Goal: Information Seeking & Learning: Learn about a topic

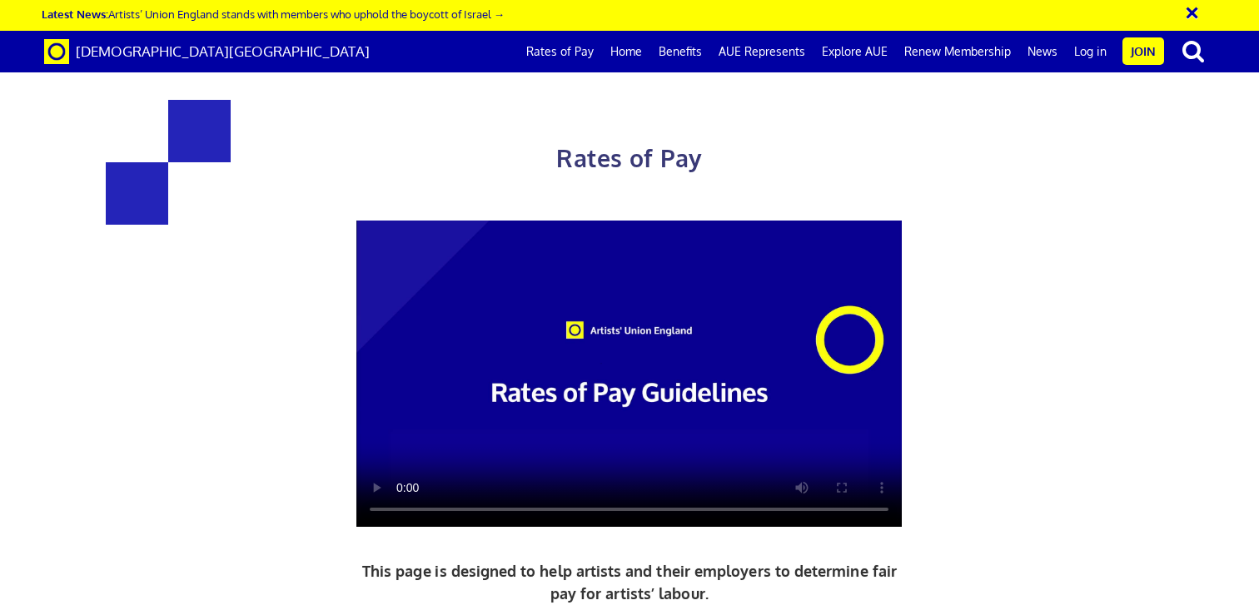
scroll to position [560, 0]
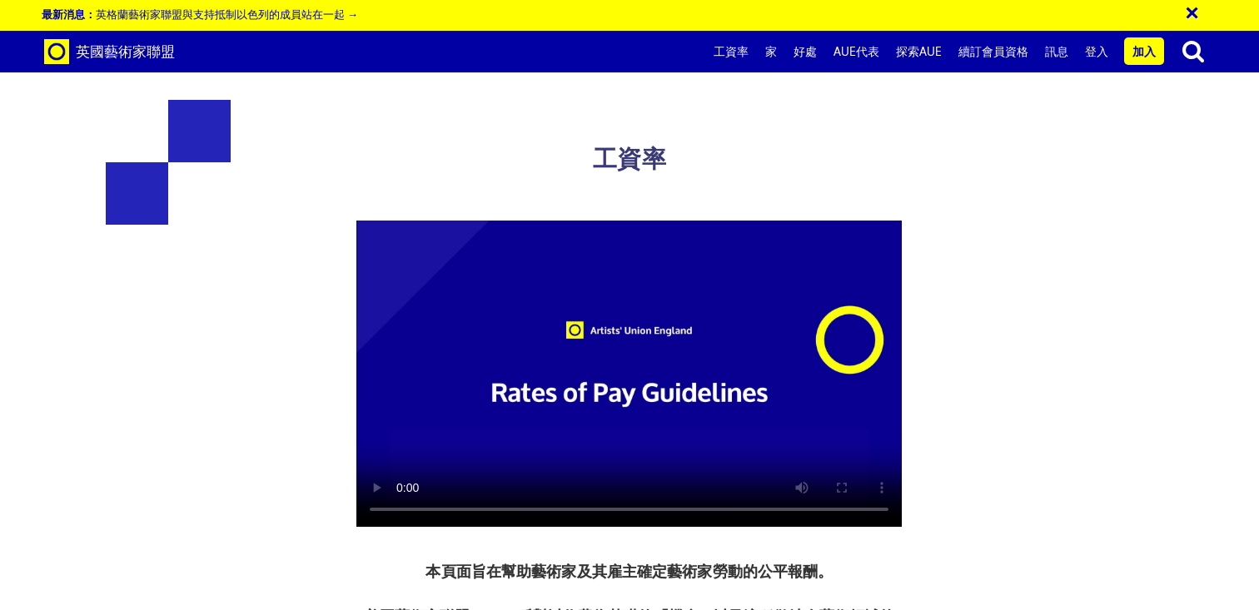
drag, startPoint x: 268, startPoint y: 330, endPoint x: 495, endPoint y: 454, distance: 258.5
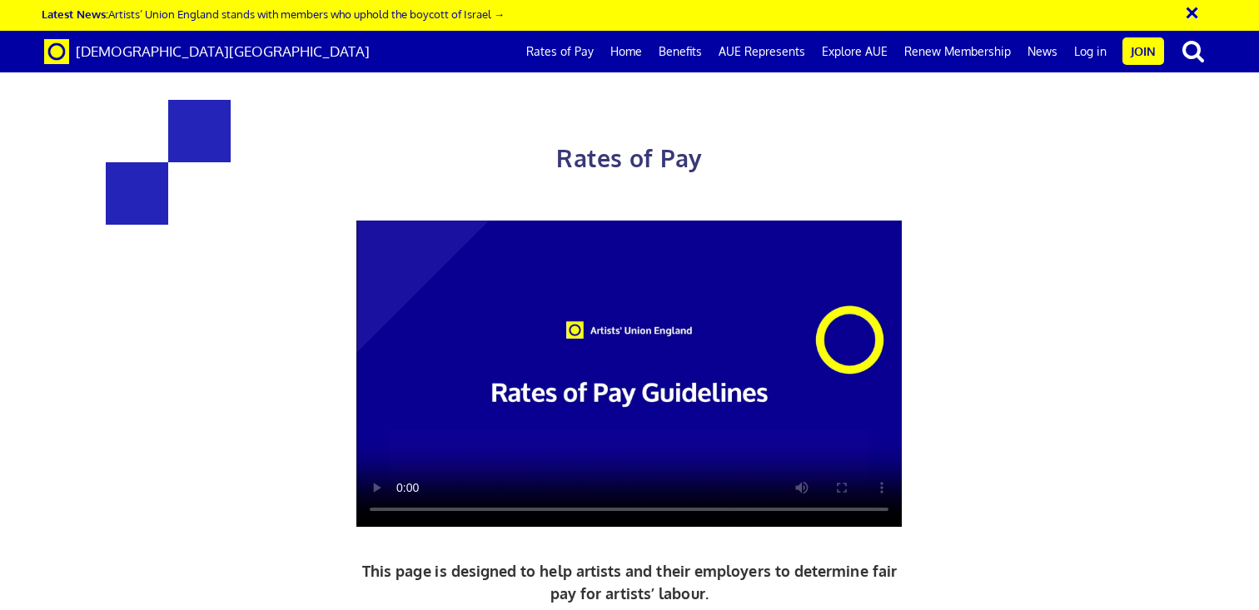
drag, startPoint x: 708, startPoint y: 333, endPoint x: 817, endPoint y: 313, distance: 110.9
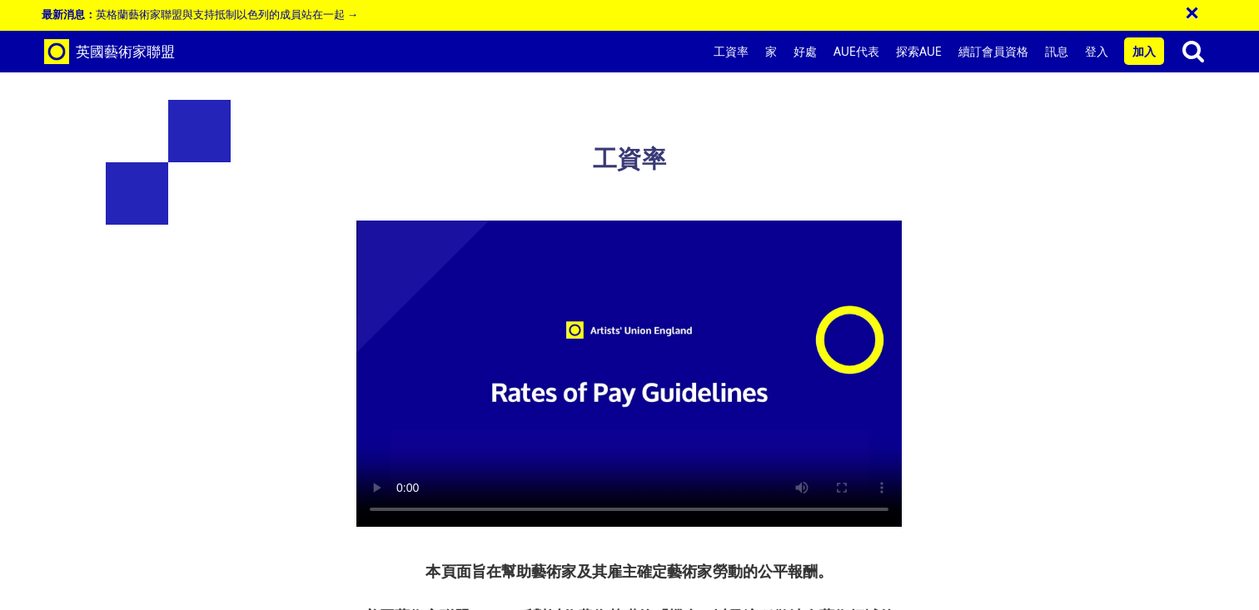
scroll to position [1759, 0]
drag, startPoint x: 488, startPoint y: 156, endPoint x: 871, endPoint y: 311, distance: 413.0
